Goal: Task Accomplishment & Management: Use online tool/utility

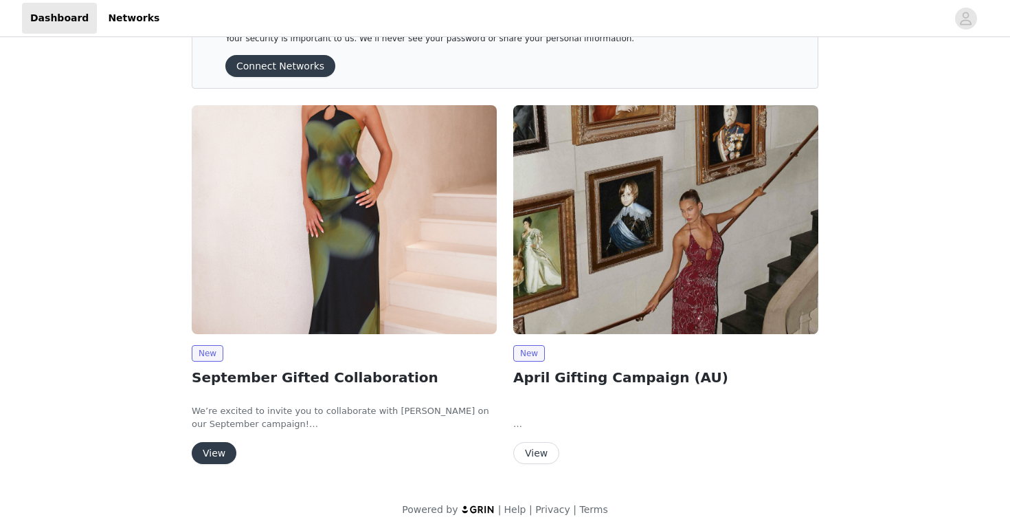
scroll to position [56, 0]
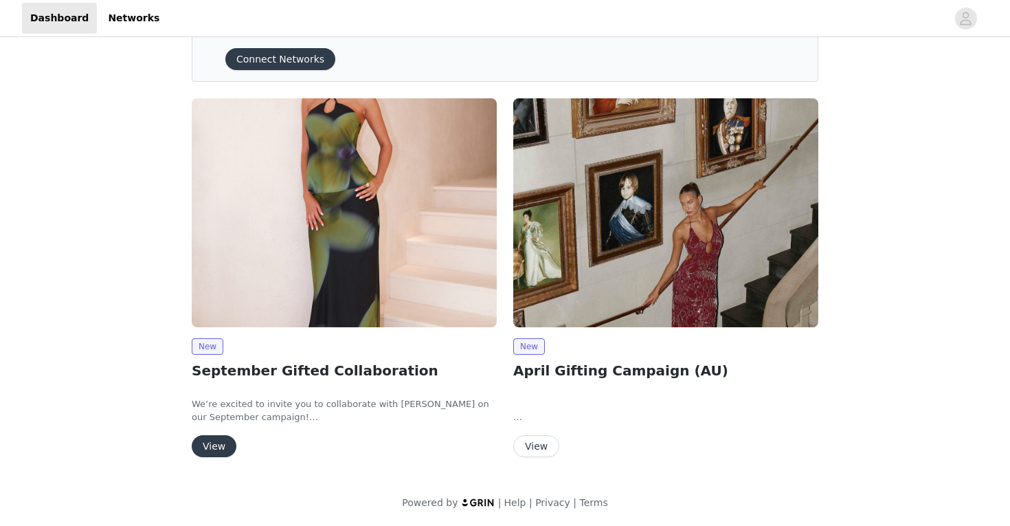
click at [216, 445] on button "View" at bounding box center [214, 446] width 45 height 22
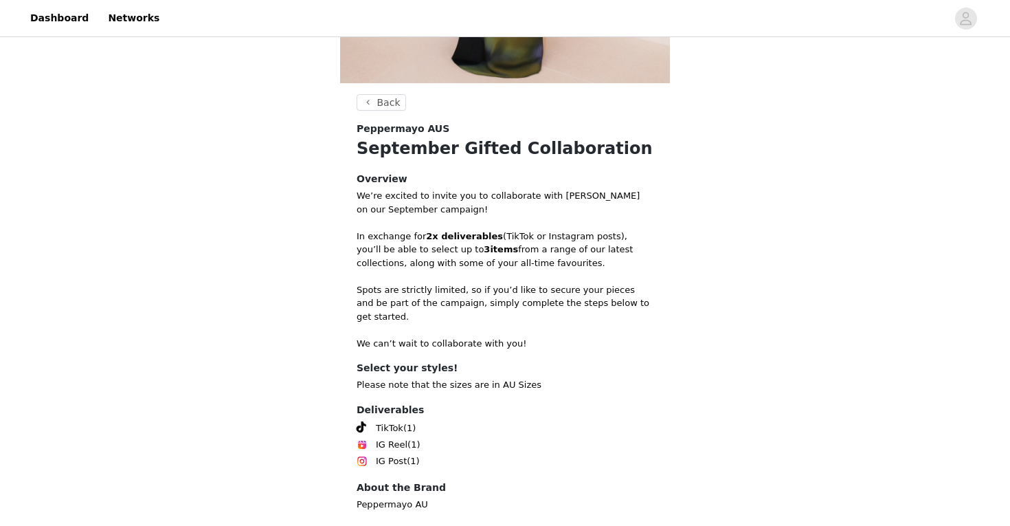
scroll to position [434, 0]
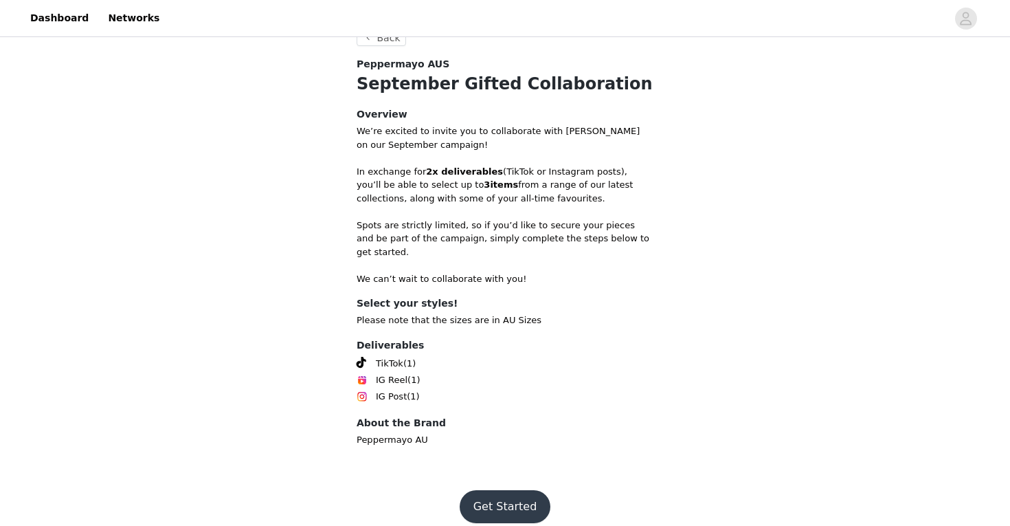
click at [505, 490] on button "Get Started" at bounding box center [505, 506] width 91 height 33
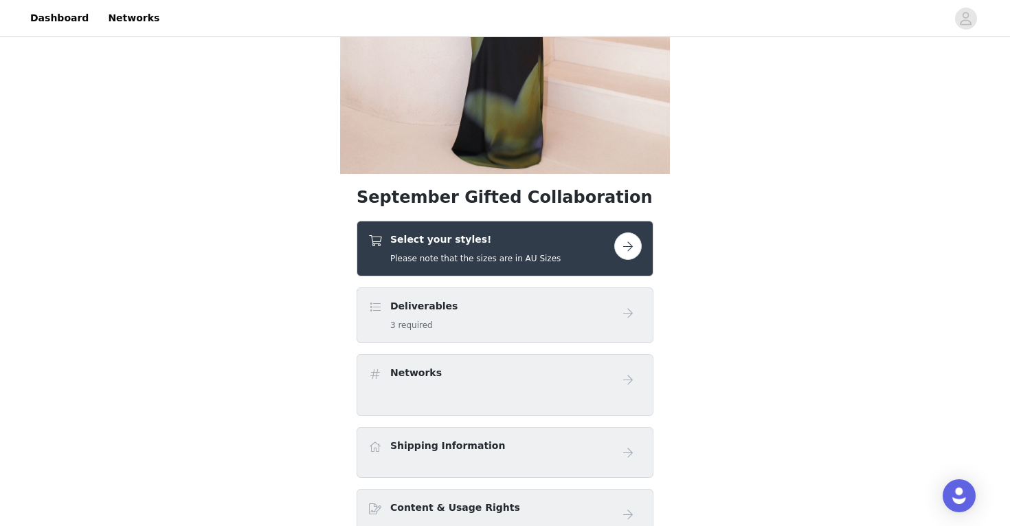
scroll to position [282, 0]
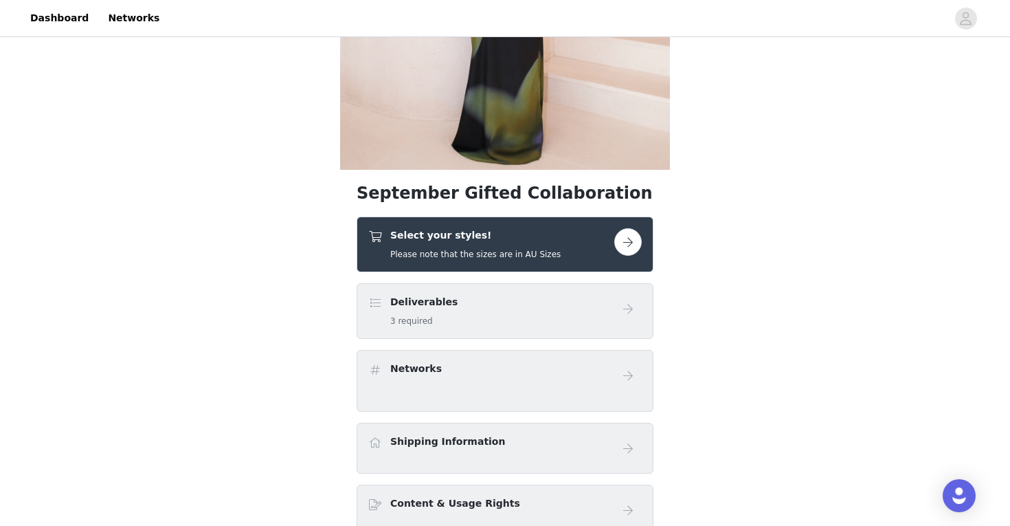
click at [631, 245] on button "button" at bounding box center [627, 241] width 27 height 27
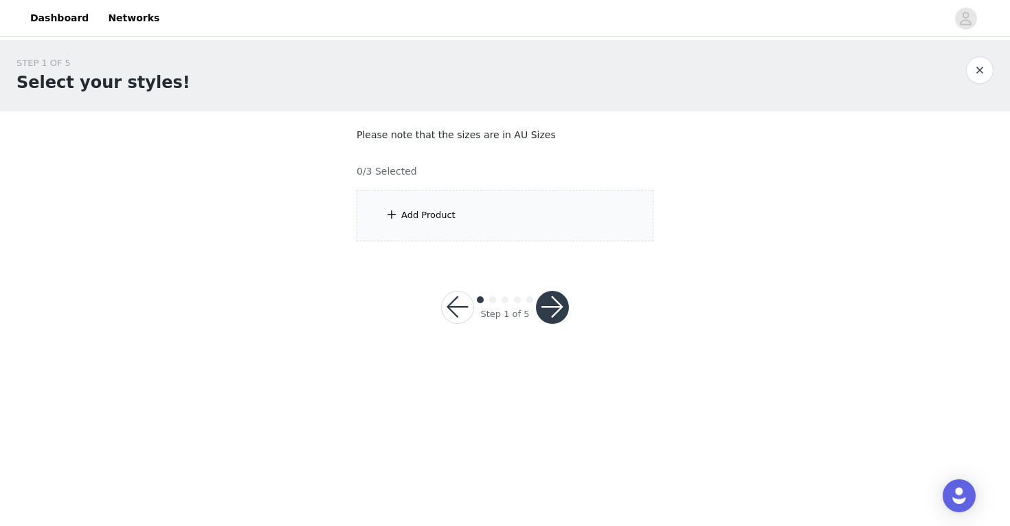
click at [546, 214] on div "Add Product" at bounding box center [505, 216] width 297 height 52
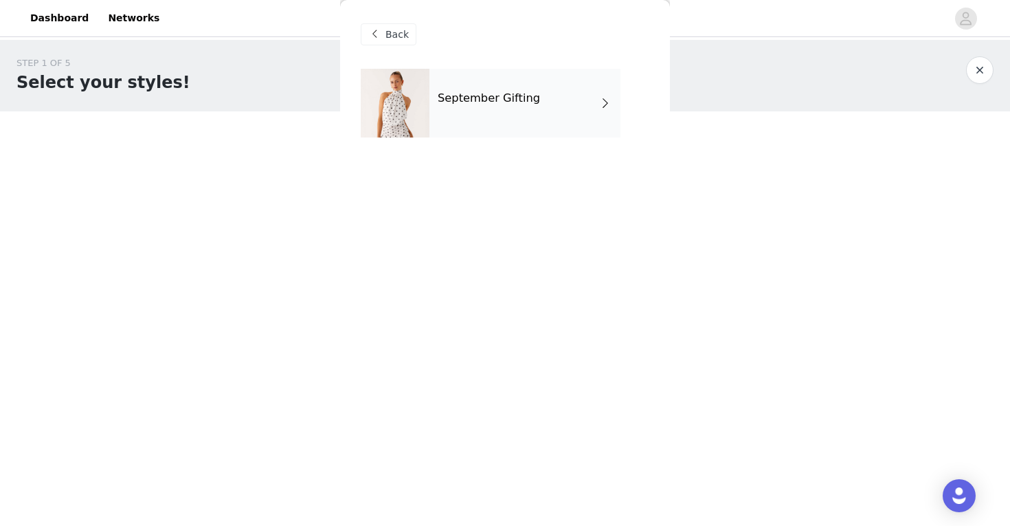
click at [581, 110] on div "September Gifting" at bounding box center [525, 103] width 191 height 69
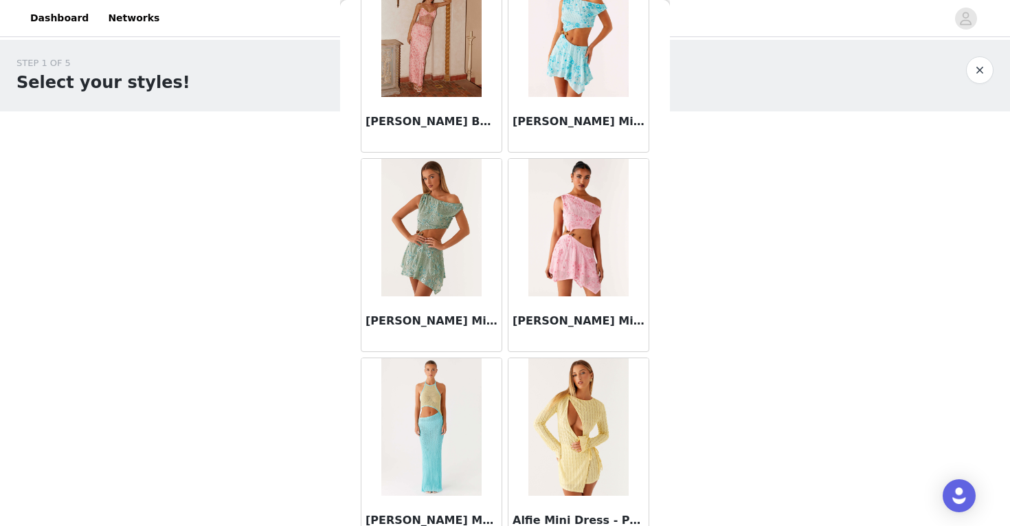
scroll to position [1577, 0]
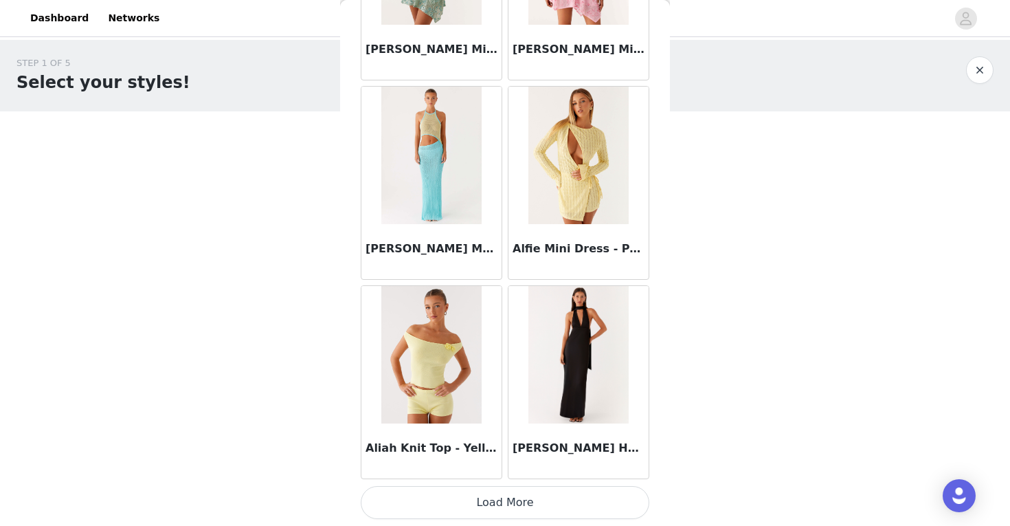
click at [706, 216] on div "STEP 1 OF 5 Select your styles! Please note that the sizes are in AU Sizes 0/3 …" at bounding box center [505, 149] width 1010 height 218
